Goal: Task Accomplishment & Management: Manage account settings

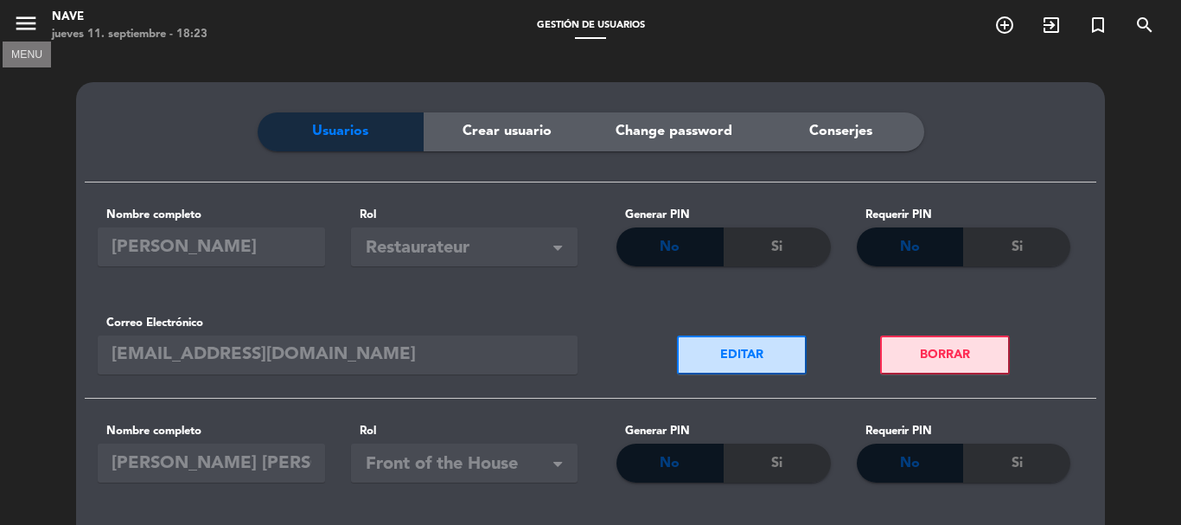
click at [31, 23] on icon "menu" at bounding box center [26, 23] width 26 height 26
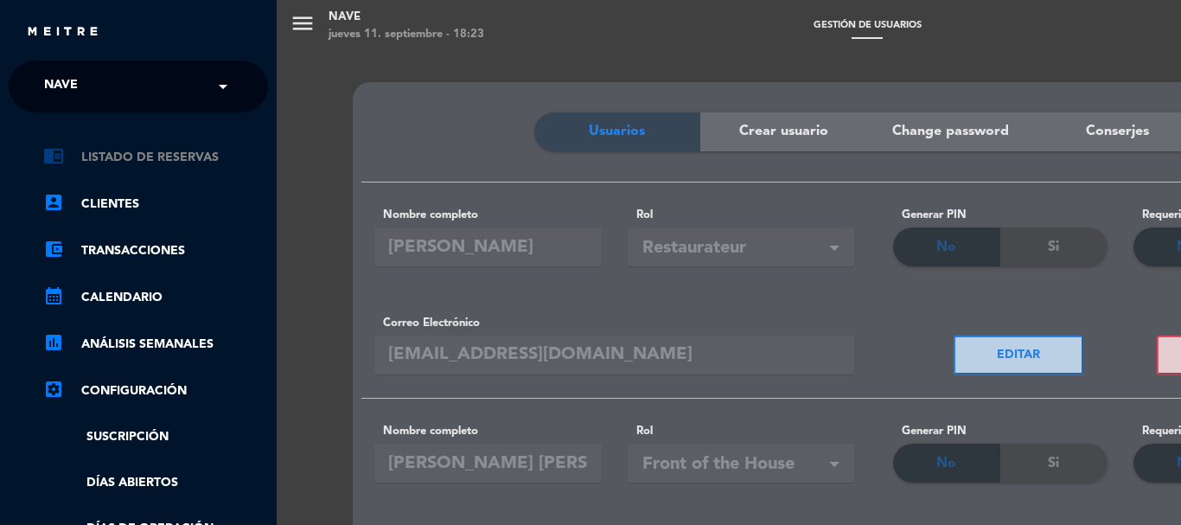
click at [152, 154] on link "chrome_reader_mode Listado de Reservas" at bounding box center [155, 157] width 225 height 21
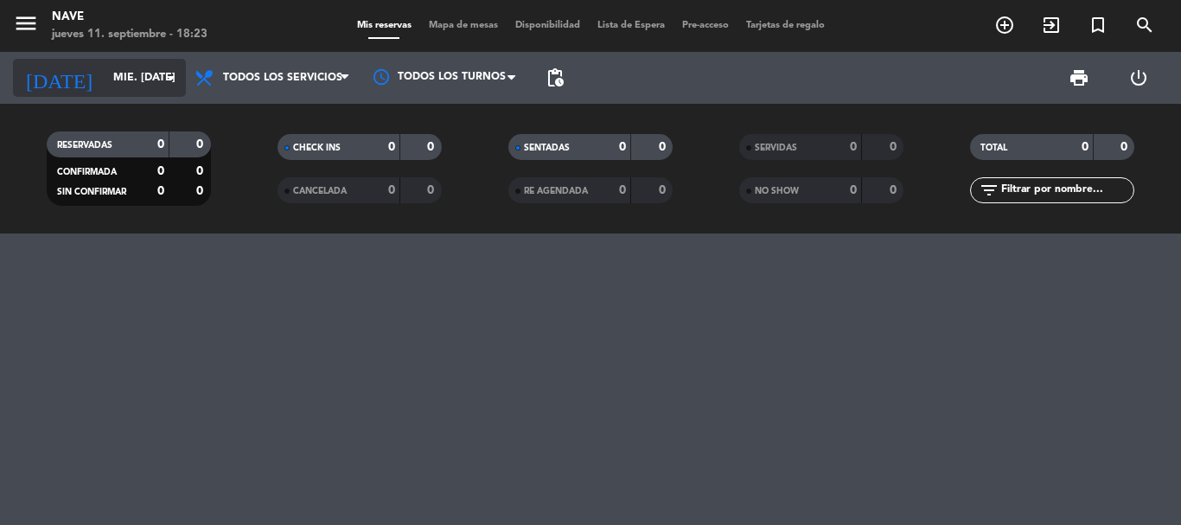
click at [172, 77] on icon "arrow_drop_down" at bounding box center [171, 77] width 21 height 21
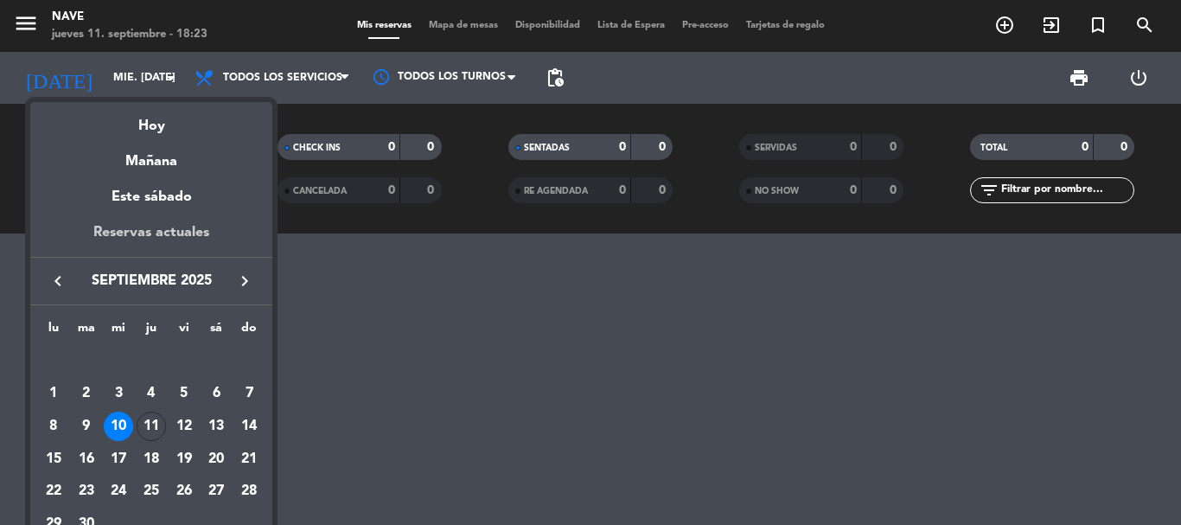
click at [186, 229] on div "Reservas actuales" at bounding box center [151, 238] width 242 height 35
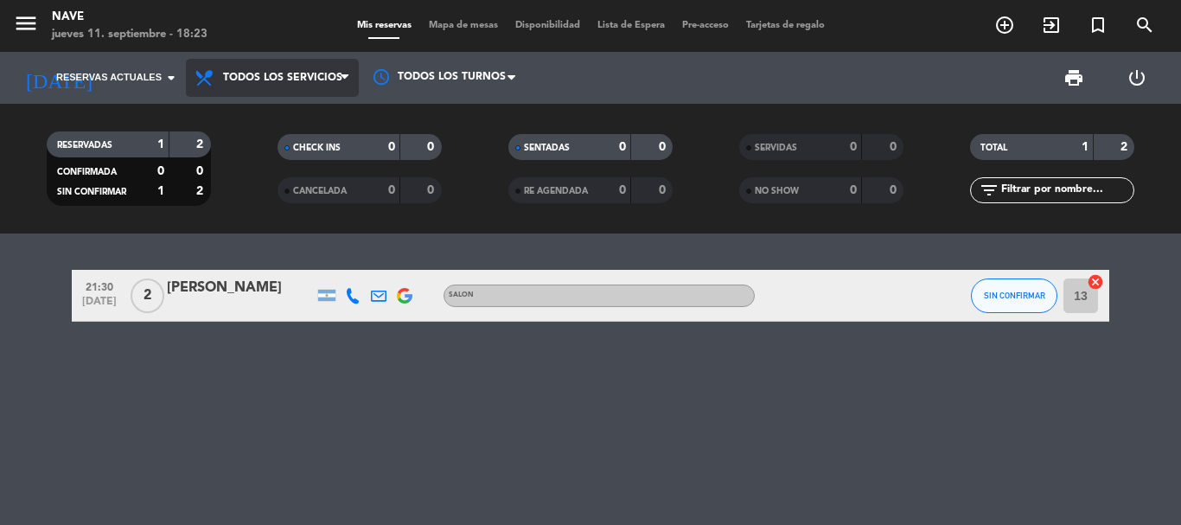
click at [344, 76] on icon at bounding box center [344, 78] width 8 height 14
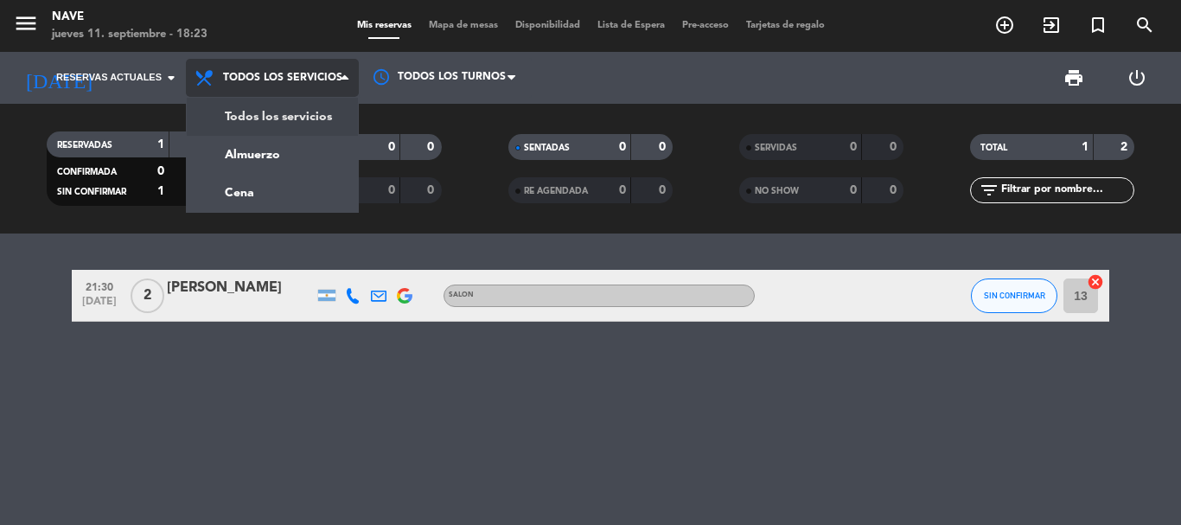
click at [325, 113] on div "menu [PERSON_NAME] jueves 11. septiembre - 18:23 Mis reservas Mapa de mesas Dis…" at bounding box center [590, 116] width 1181 height 233
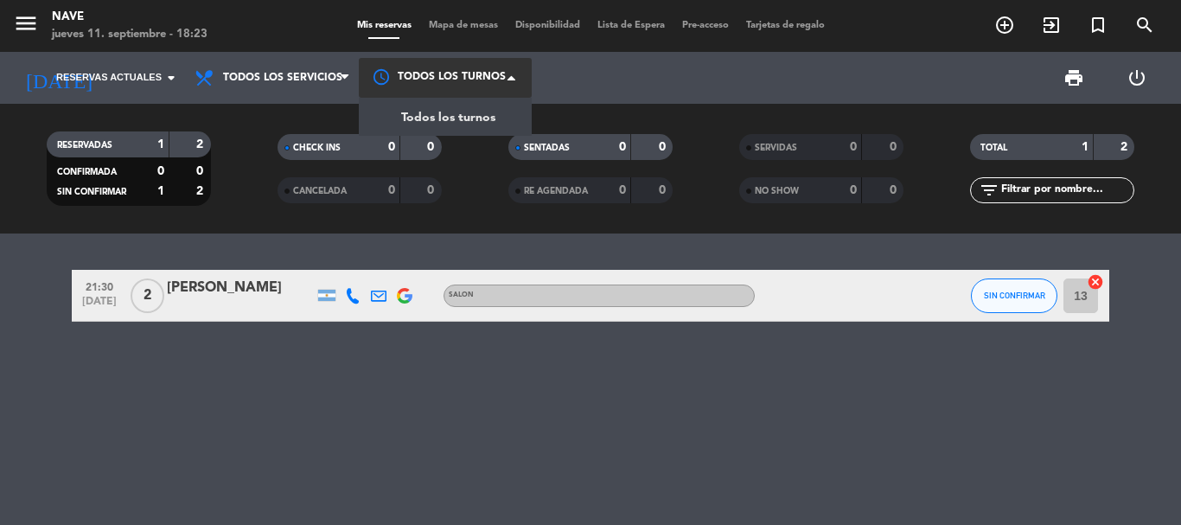
click at [512, 73] on span at bounding box center [515, 77] width 17 height 17
click at [488, 115] on span "Todos los turnos" at bounding box center [448, 118] width 94 height 20
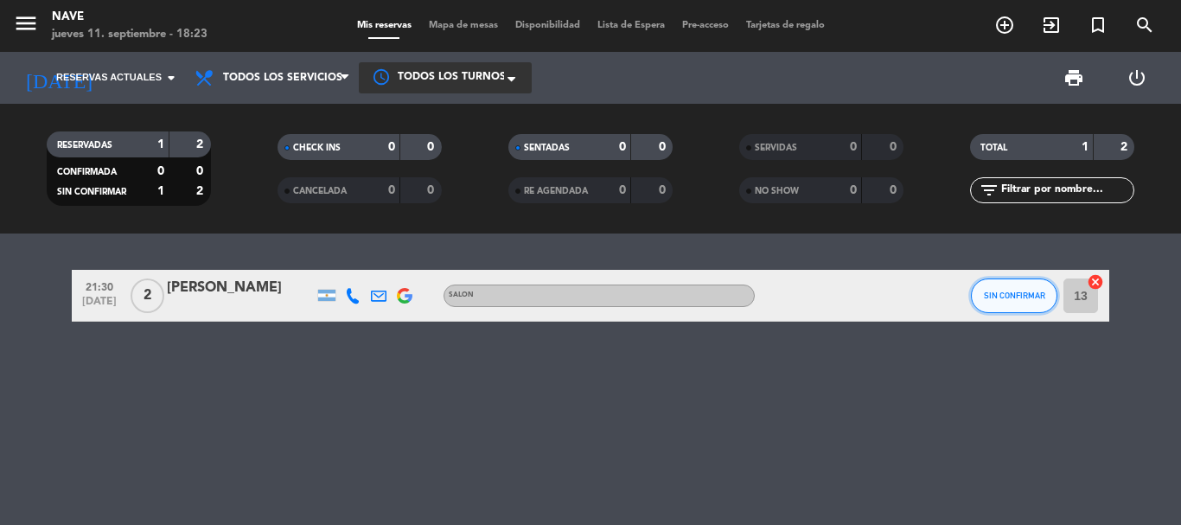
click at [1020, 298] on span "SIN CONFIRMAR" at bounding box center [1013, 295] width 61 height 10
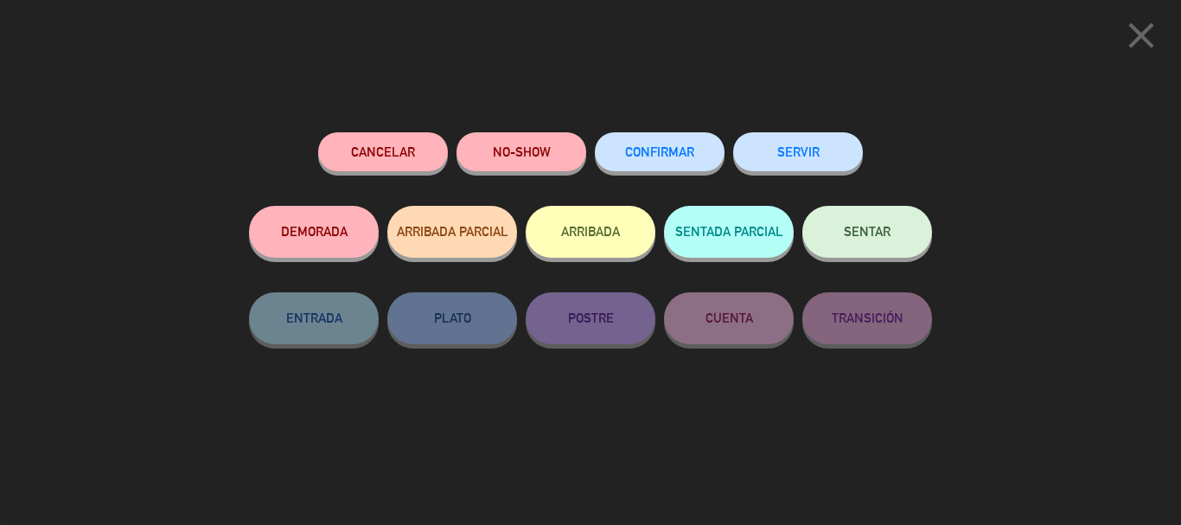
click at [666, 148] on span "CONFIRMAR" at bounding box center [659, 151] width 69 height 15
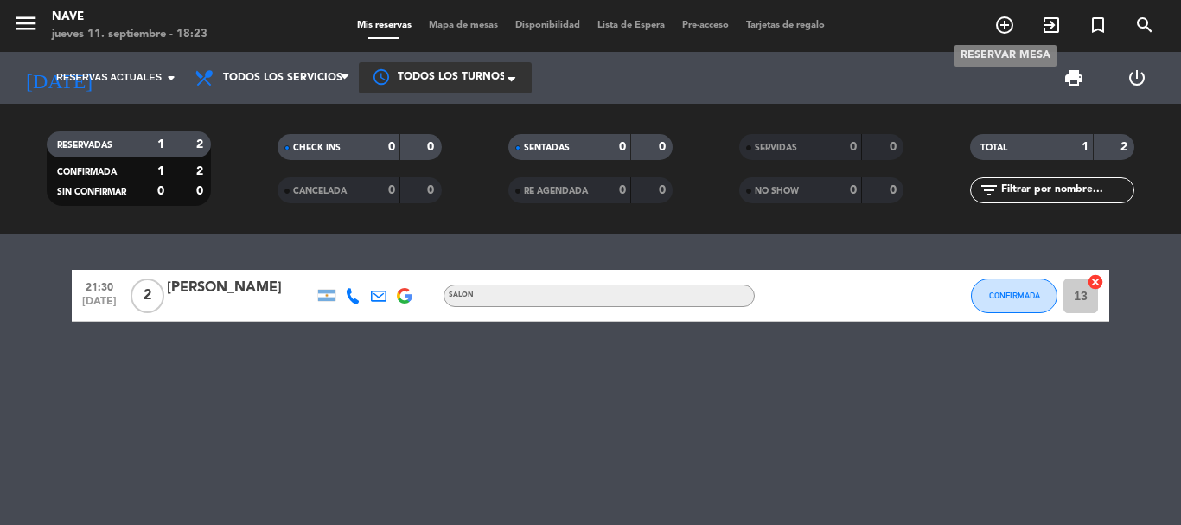
click at [1004, 22] on icon "add_circle_outline" at bounding box center [1004, 25] width 21 height 21
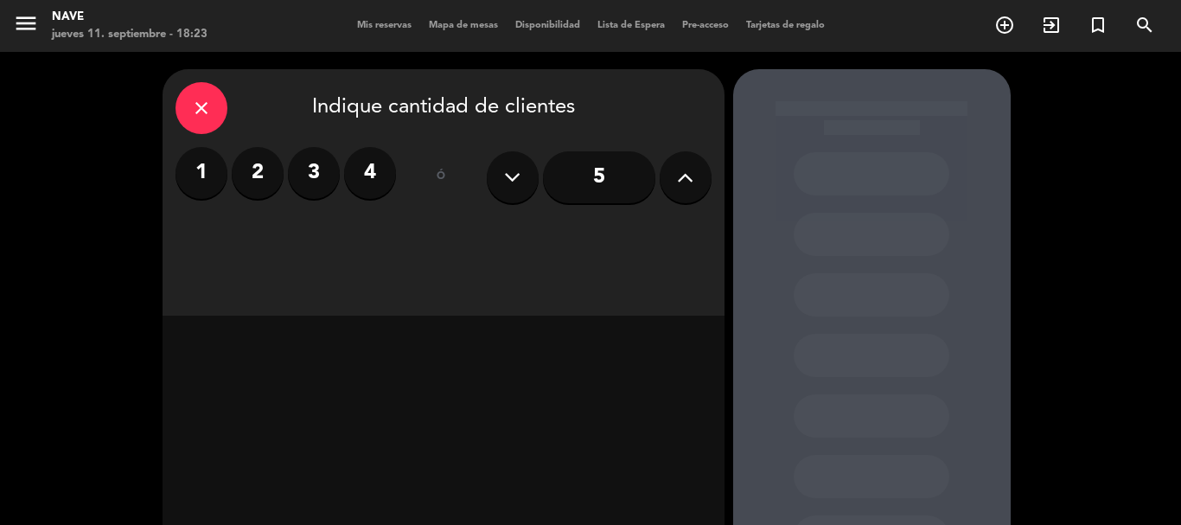
click at [314, 170] on label "3" at bounding box center [314, 173] width 52 height 52
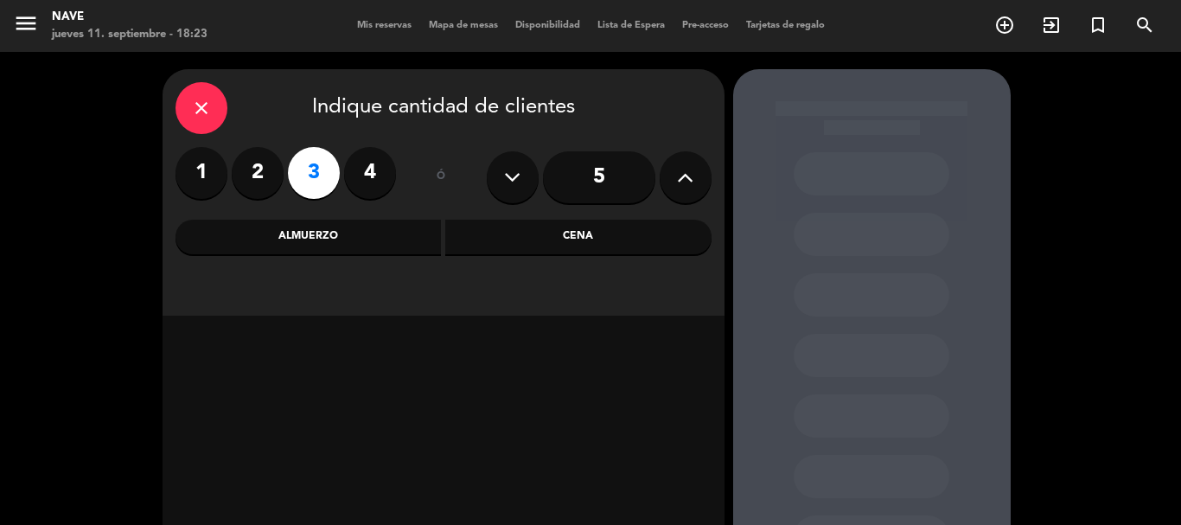
click at [581, 236] on div "Cena" at bounding box center [578, 237] width 266 height 35
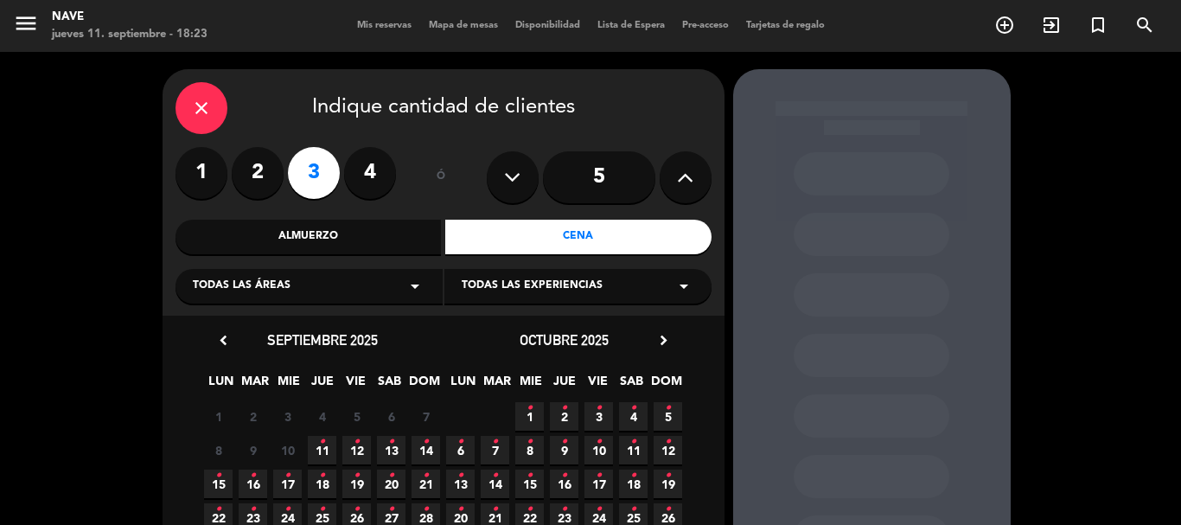
click at [322, 447] on icon "•" at bounding box center [322, 442] width 6 height 28
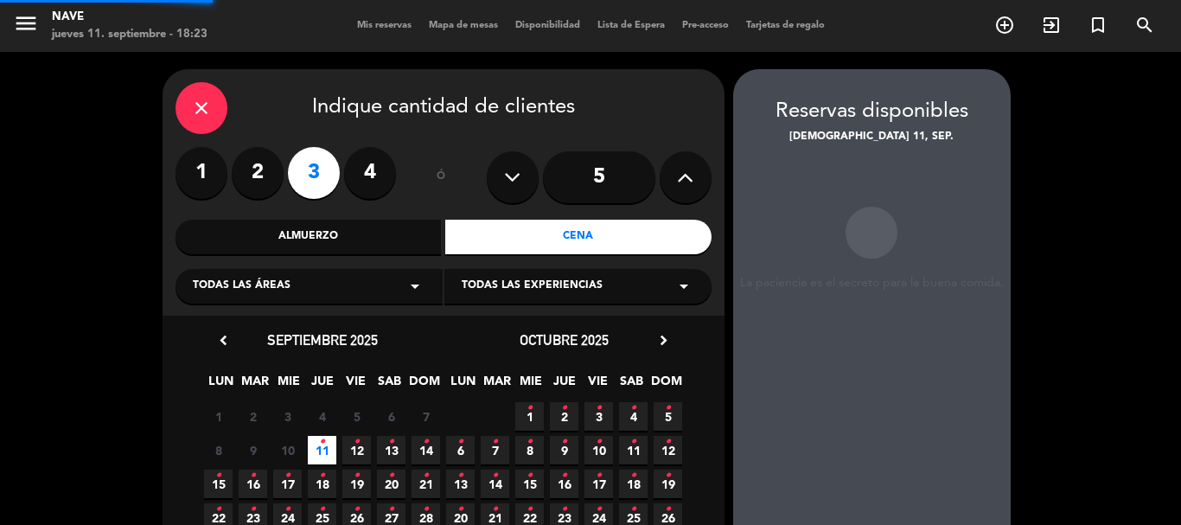
scroll to position [69, 0]
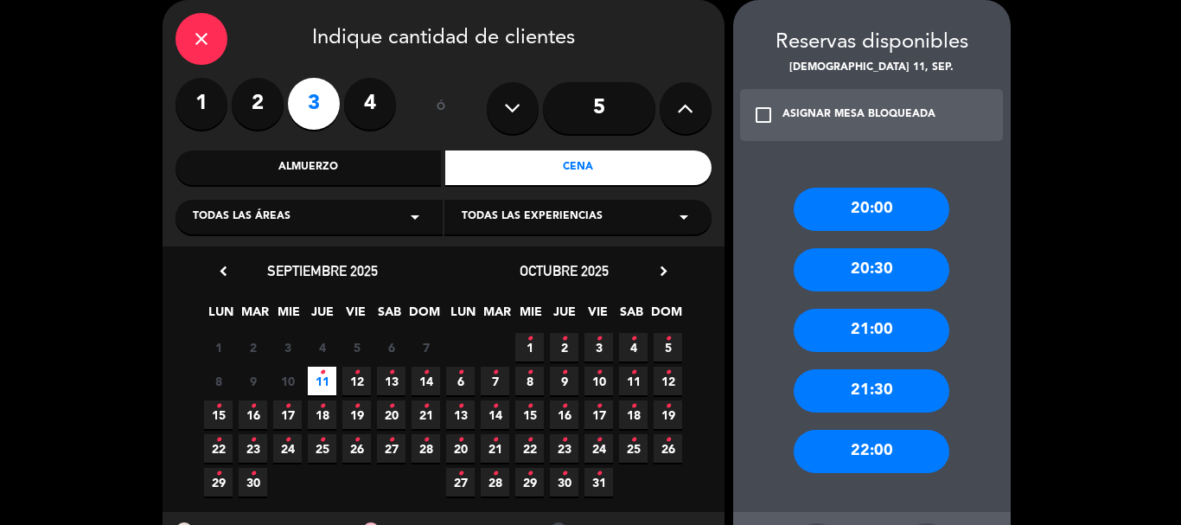
click at [871, 385] on div "21:30" at bounding box center [871, 390] width 156 height 43
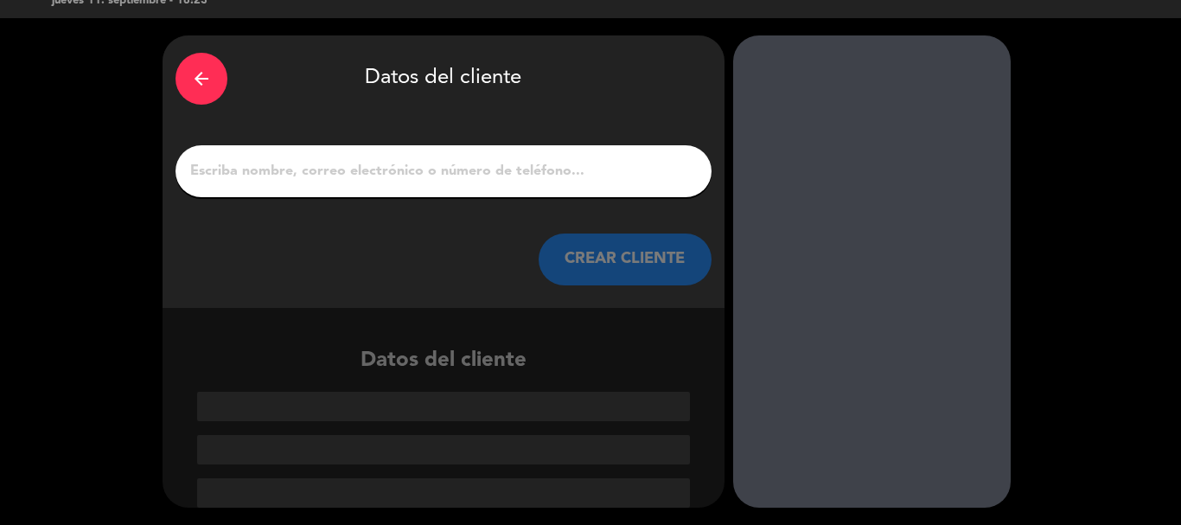
scroll to position [34, 0]
click at [643, 260] on button "CREAR CLIENTE" at bounding box center [624, 259] width 173 height 52
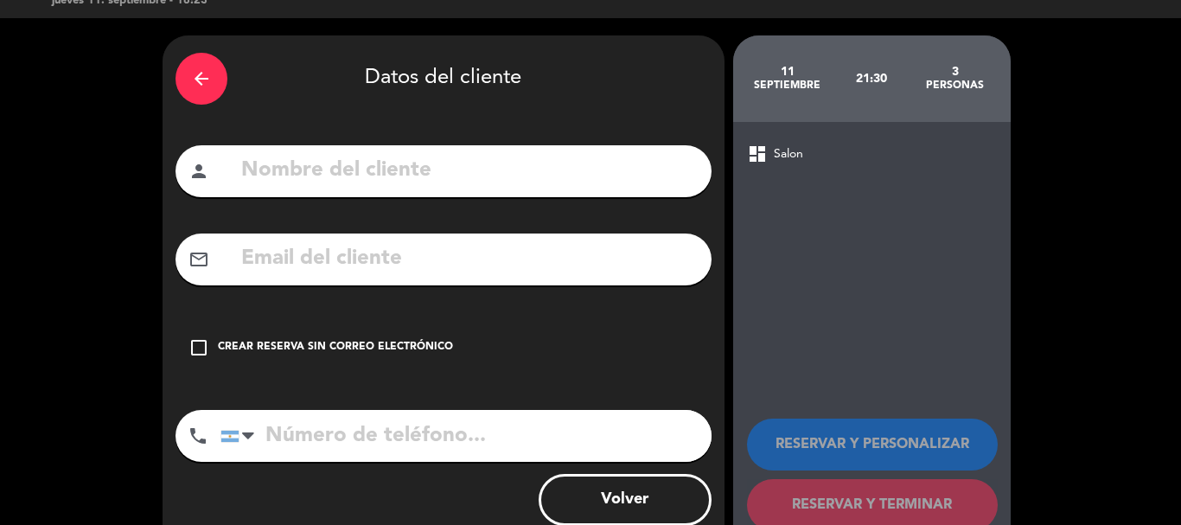
click at [269, 172] on input "text" at bounding box center [468, 170] width 459 height 35
type input "f"
type input "[PERSON_NAME]"
click at [194, 345] on icon "check_box_outline_blank" at bounding box center [198, 347] width 21 height 21
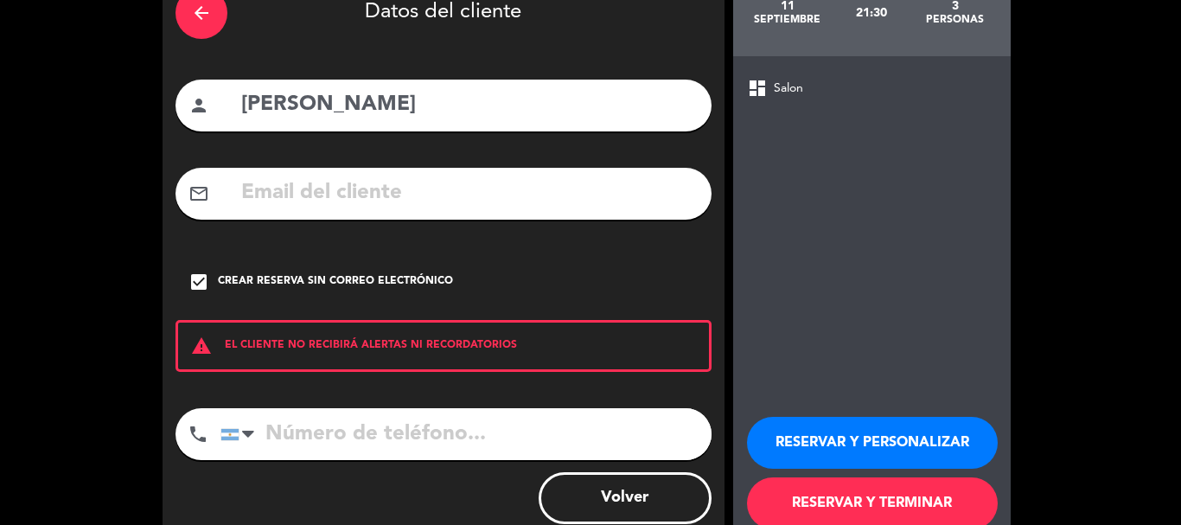
scroll to position [142, 0]
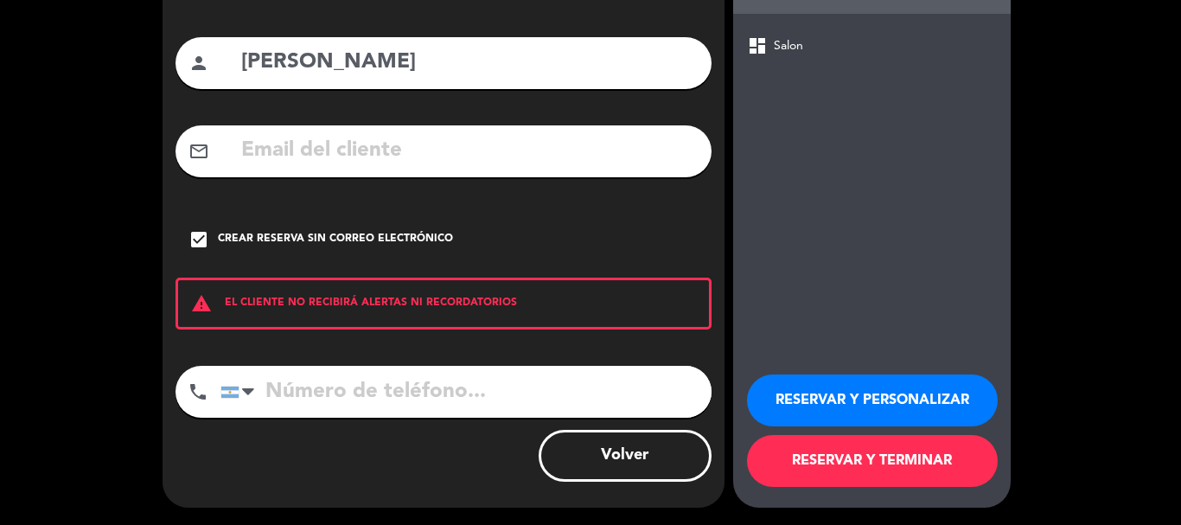
click at [284, 387] on input "tel" at bounding box center [465, 392] width 491 height 52
click at [886, 400] on button "RESERVAR Y PERSONALIZAR" at bounding box center [872, 400] width 251 height 52
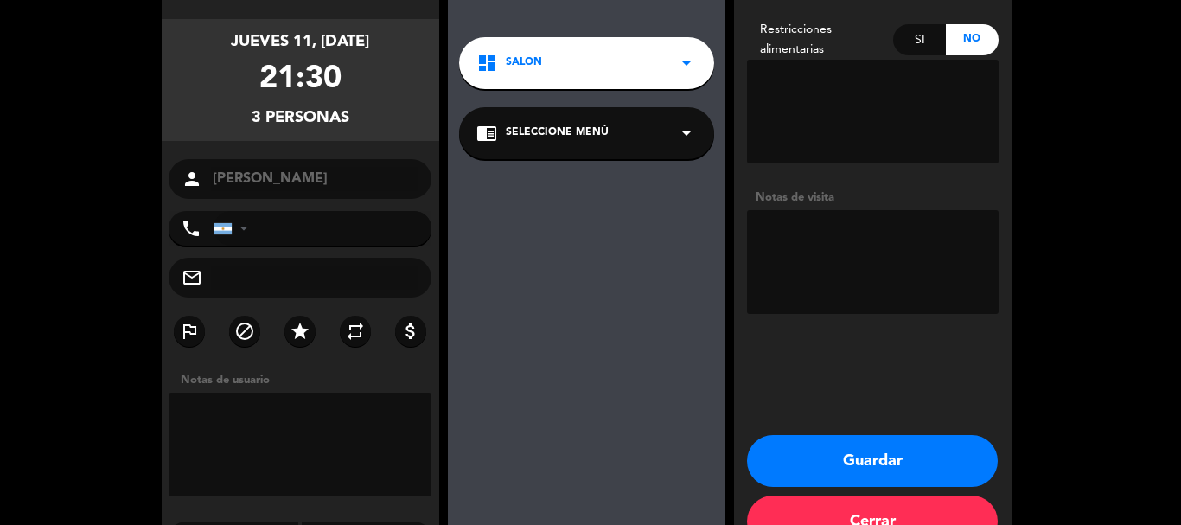
scroll to position [167, 0]
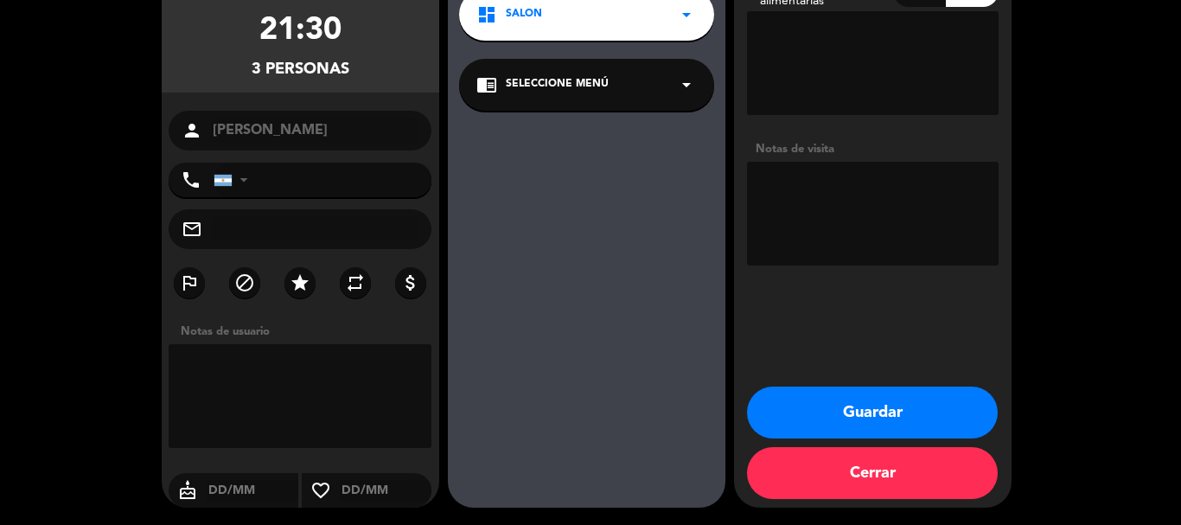
click at [878, 410] on button "Guardar" at bounding box center [872, 412] width 251 height 52
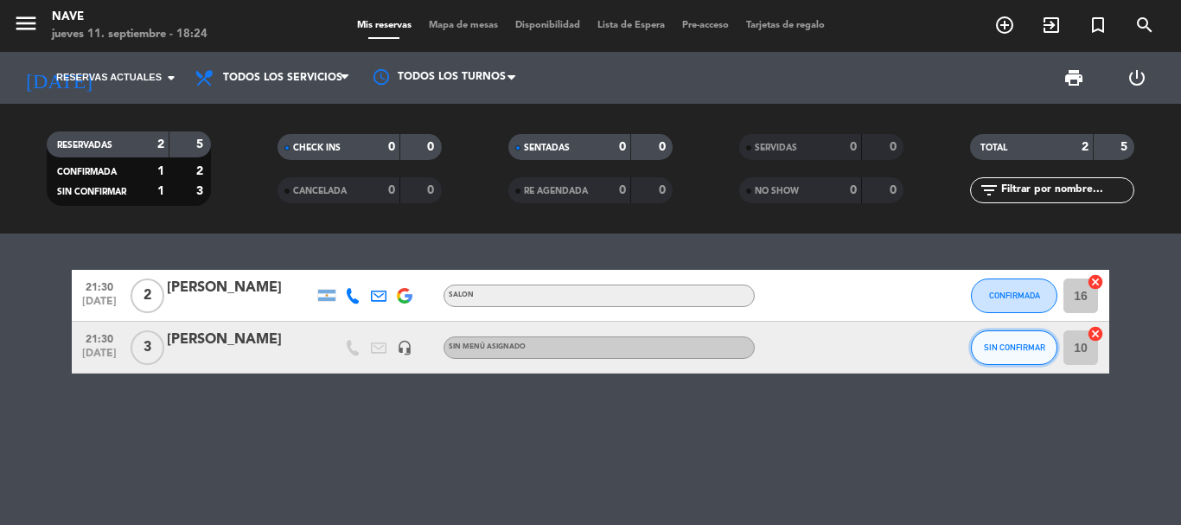
click at [1019, 349] on span "SIN CONFIRMAR" at bounding box center [1013, 347] width 61 height 10
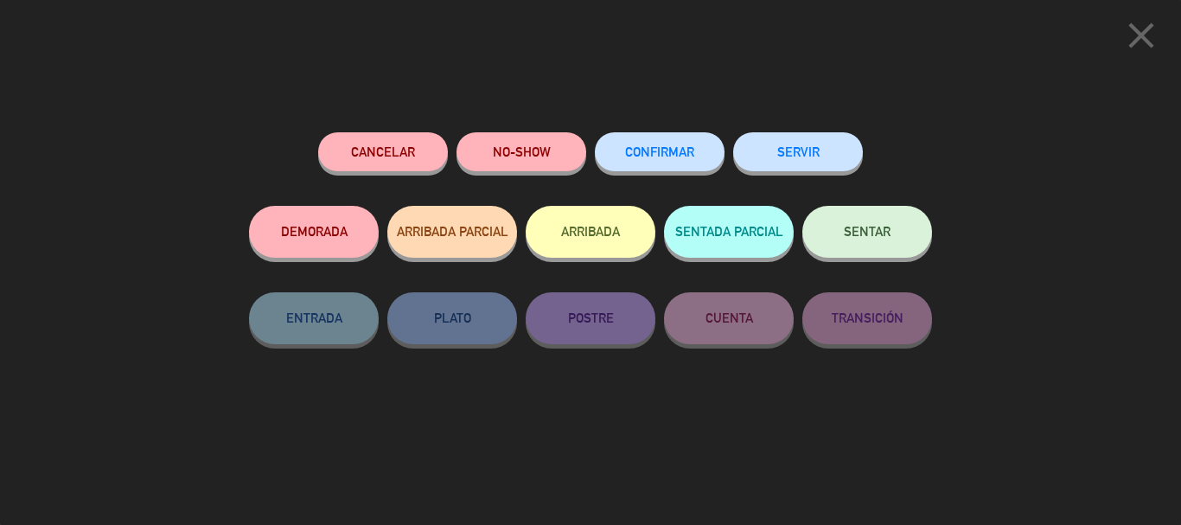
click at [657, 150] on span "CONFIRMAR" at bounding box center [659, 151] width 69 height 15
